Goal: Complete application form

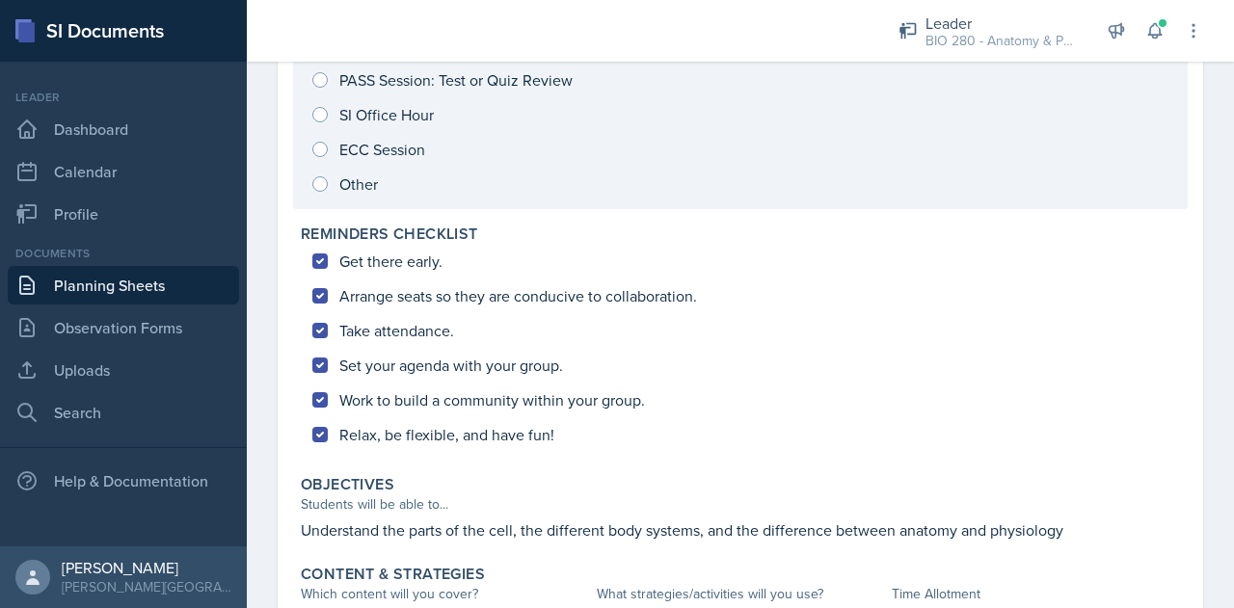
scroll to position [768, 0]
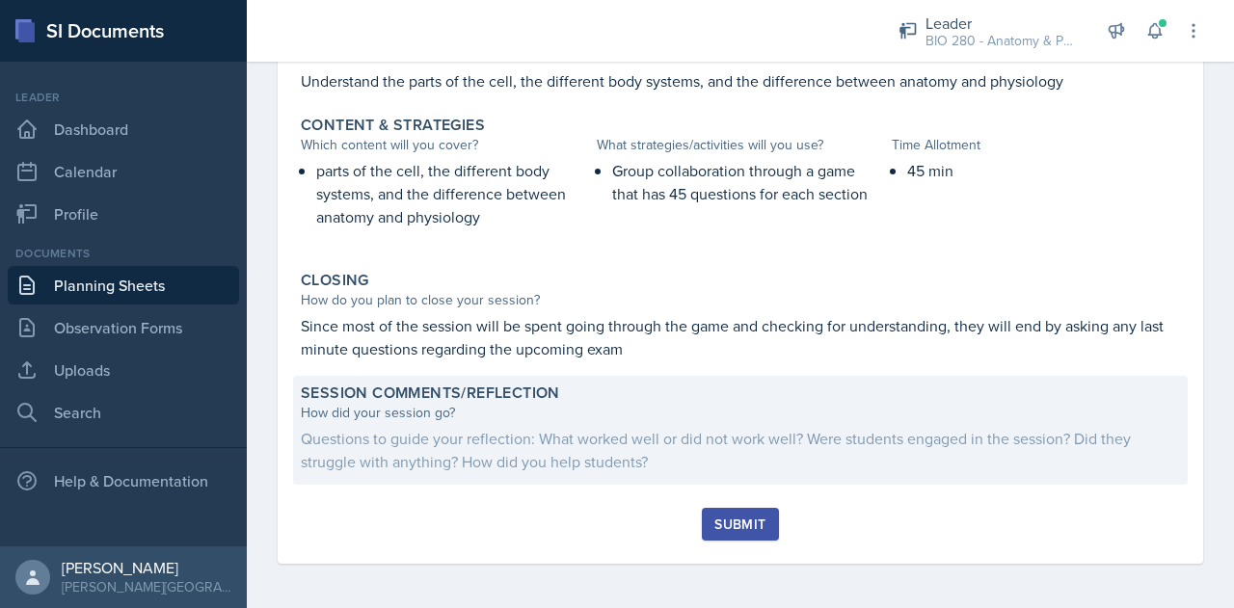
click at [548, 442] on div "Questions to guide your reflection: What worked well or did not work well? Were…" at bounding box center [740, 450] width 879 height 46
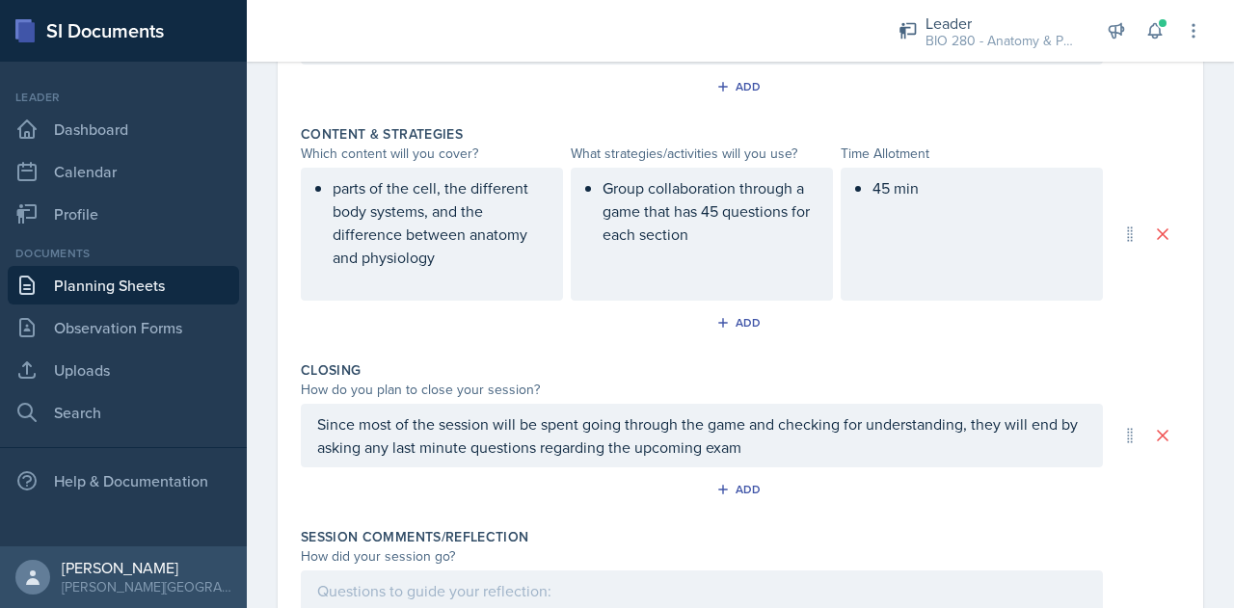
scroll to position [984, 0]
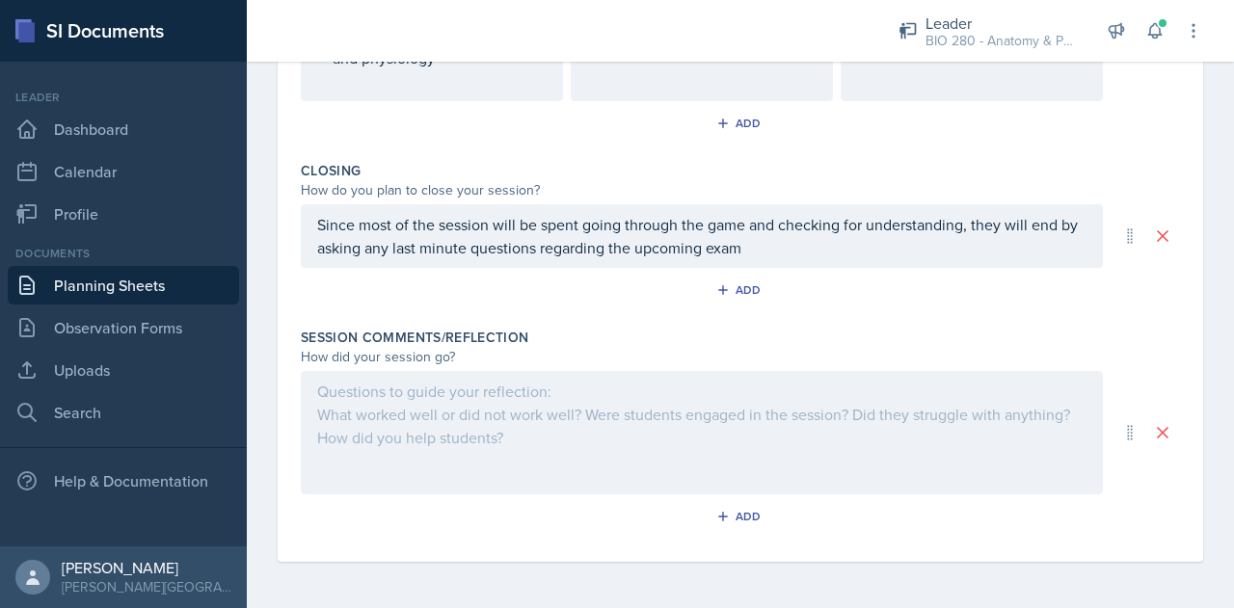
click at [548, 442] on div at bounding box center [702, 432] width 802 height 123
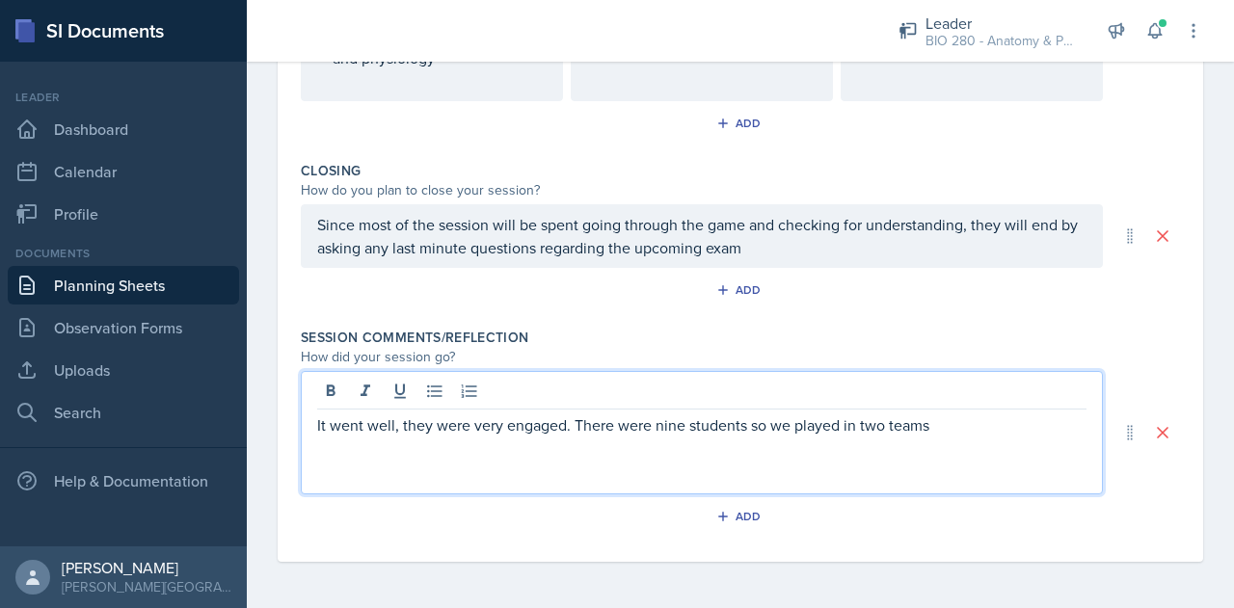
click at [384, 428] on p "It went well, they were very engaged. There were nine students so we played in …" at bounding box center [701, 425] width 769 height 23
click at [954, 419] on p "It went well; they were very engaged. There were nine students, so we played in…" at bounding box center [701, 425] width 769 height 23
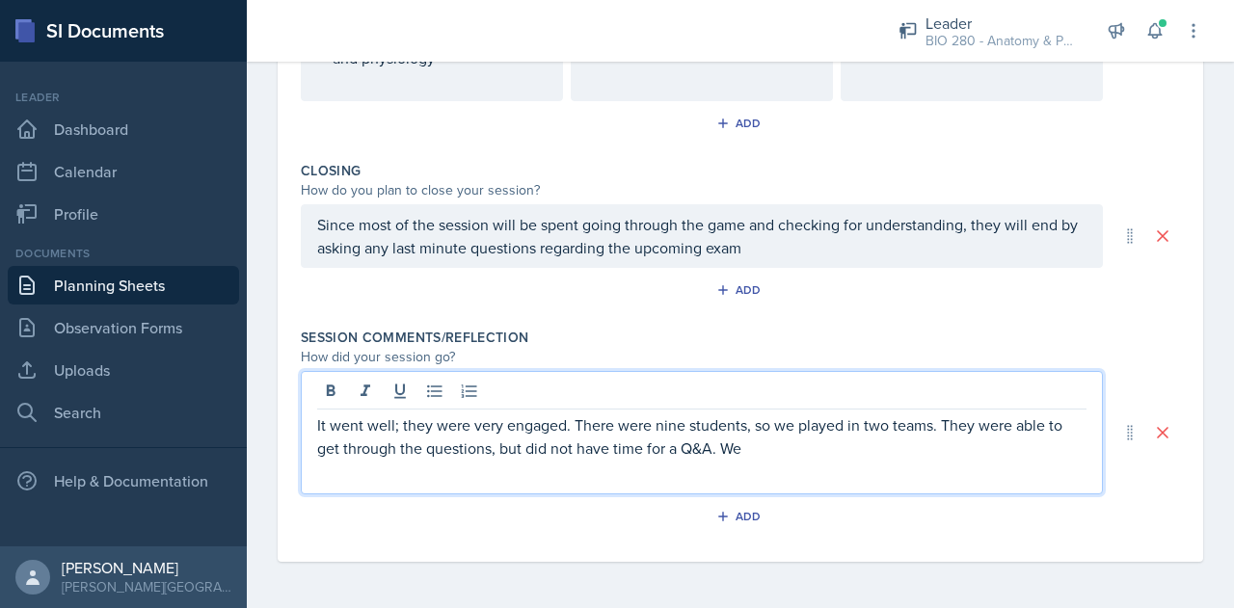
click at [764, 452] on p "It went well; they were very engaged. There were nine students, so we played in…" at bounding box center [701, 437] width 769 height 46
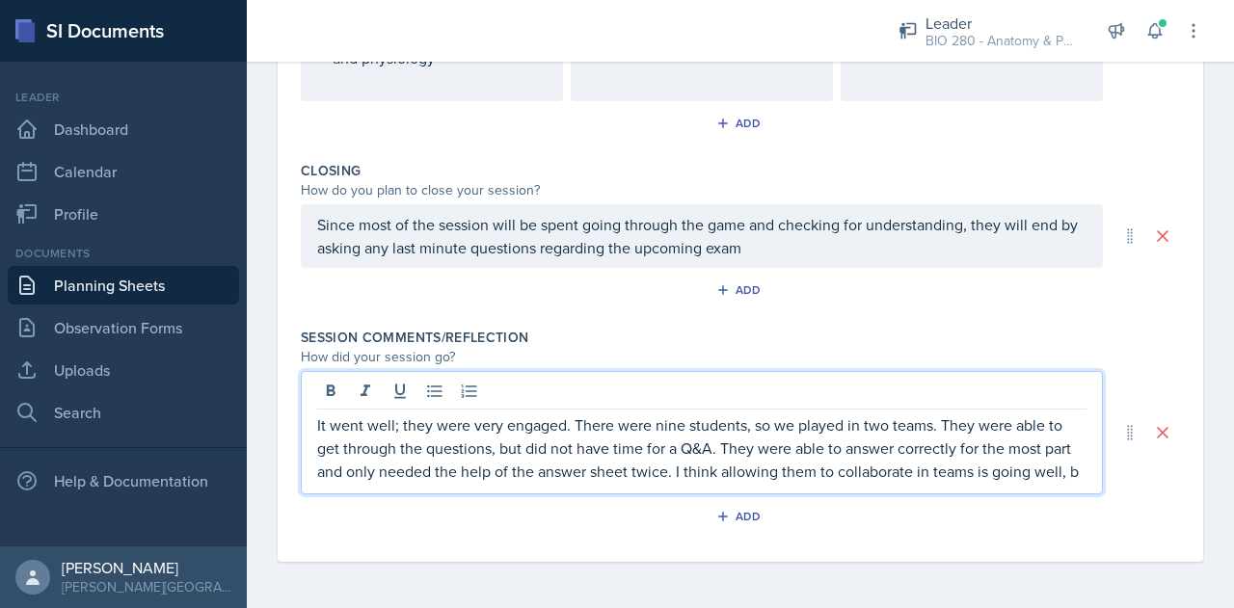
scroll to position [1004, 0]
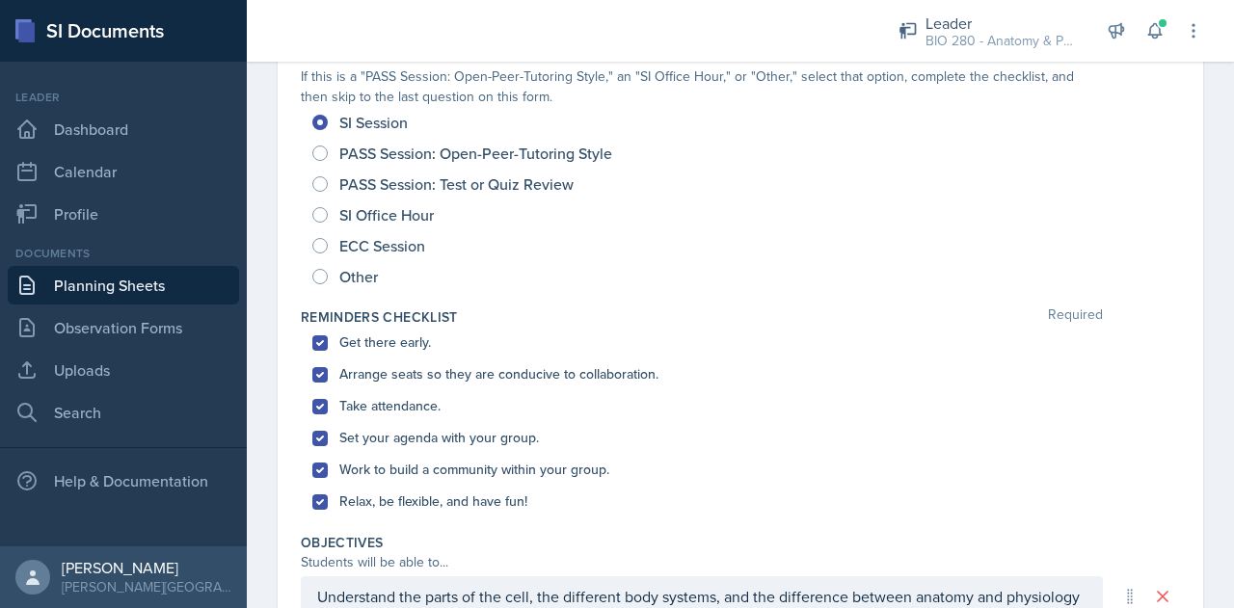
scroll to position [0, 0]
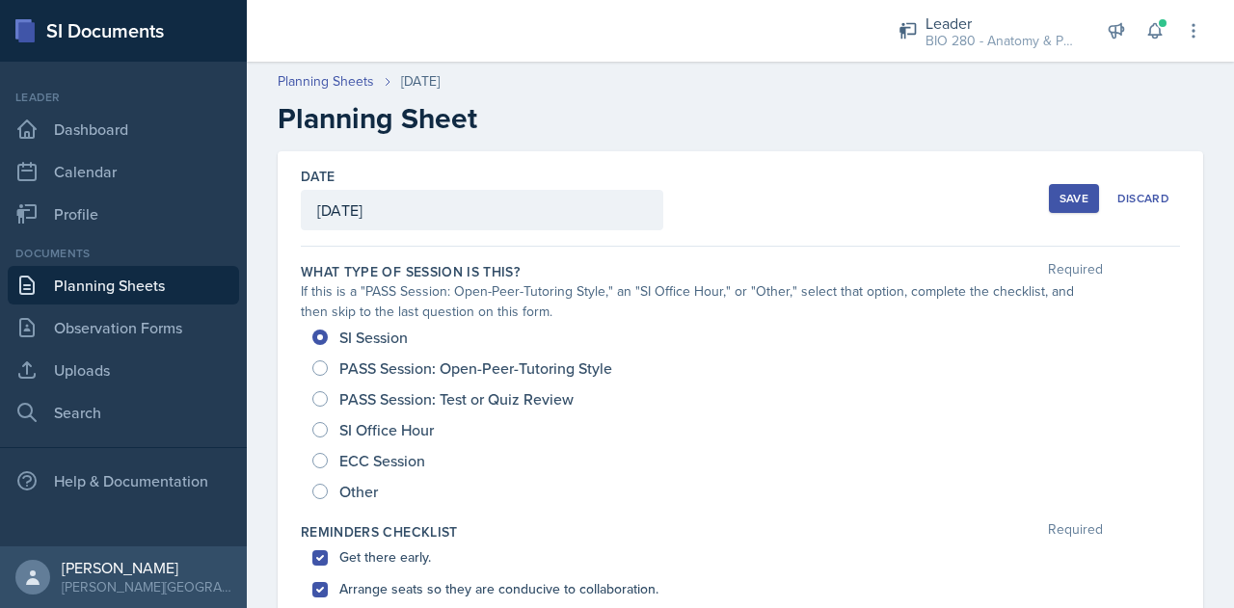
click at [1062, 209] on button "Save" at bounding box center [1074, 198] width 50 height 29
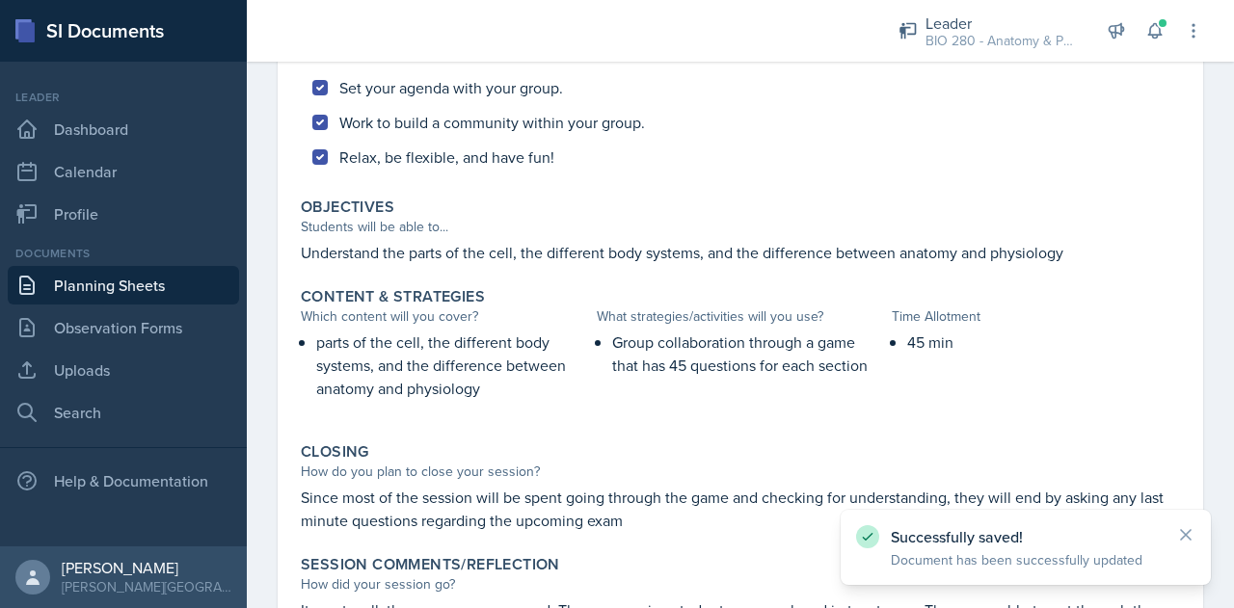
scroll to position [787, 0]
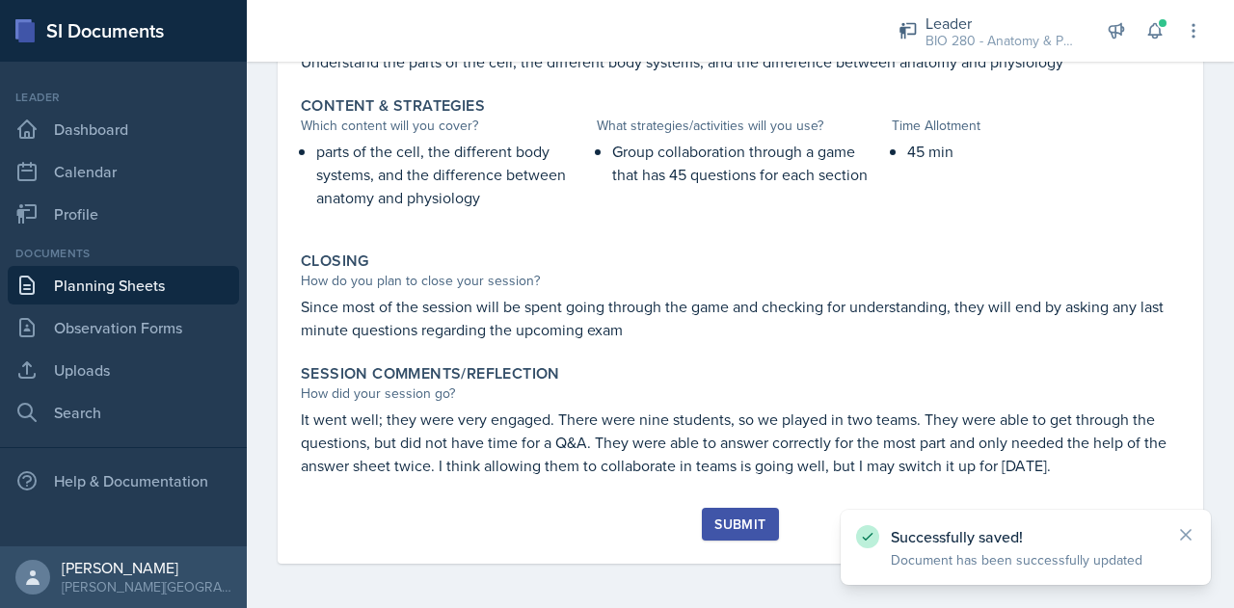
click at [738, 511] on button "Submit" at bounding box center [740, 524] width 76 height 33
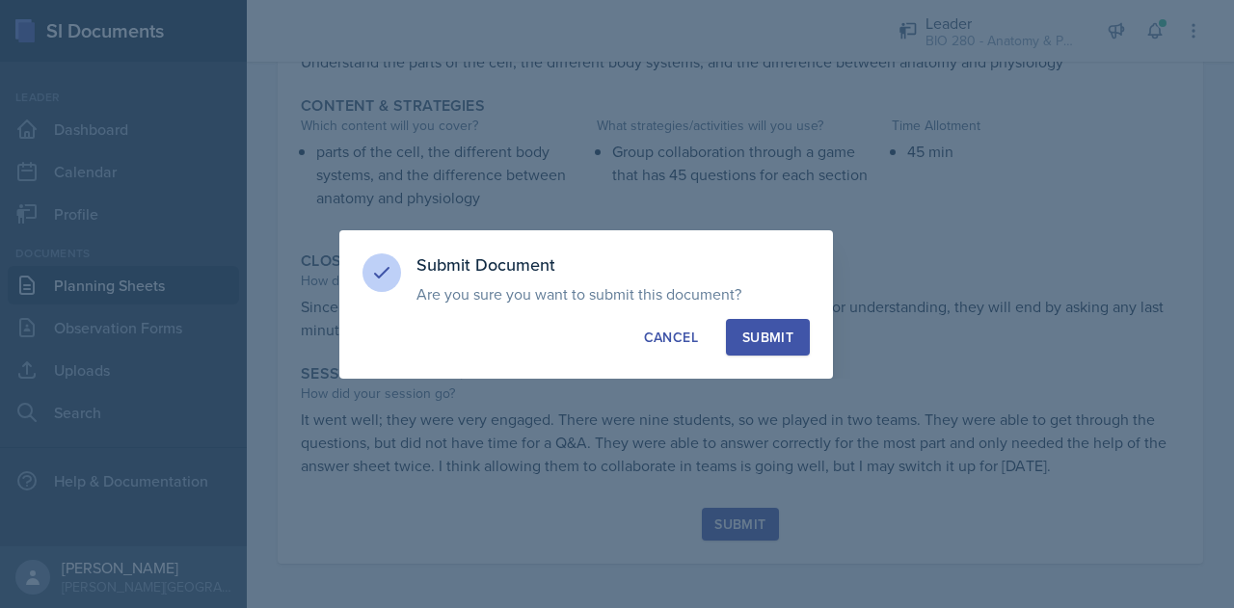
click at [764, 353] on button "Submit" at bounding box center [768, 337] width 84 height 37
radio input "true"
